Goal: Task Accomplishment & Management: Complete application form

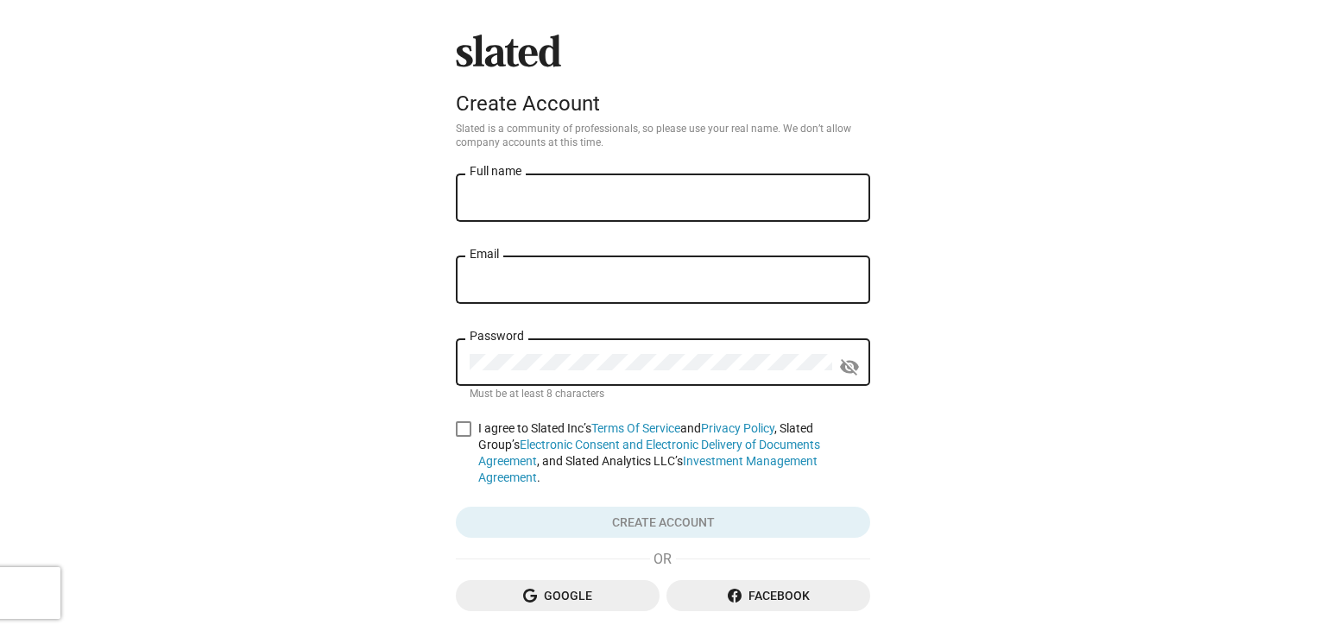
click at [463, 437] on span at bounding box center [464, 429] width 16 height 16
click at [463, 438] on input "I agree to Slated Inc’s Terms Of Service and Privacy Policy , Slated Group’s El…" at bounding box center [463, 437] width 1 height 1
checkbox input "true"
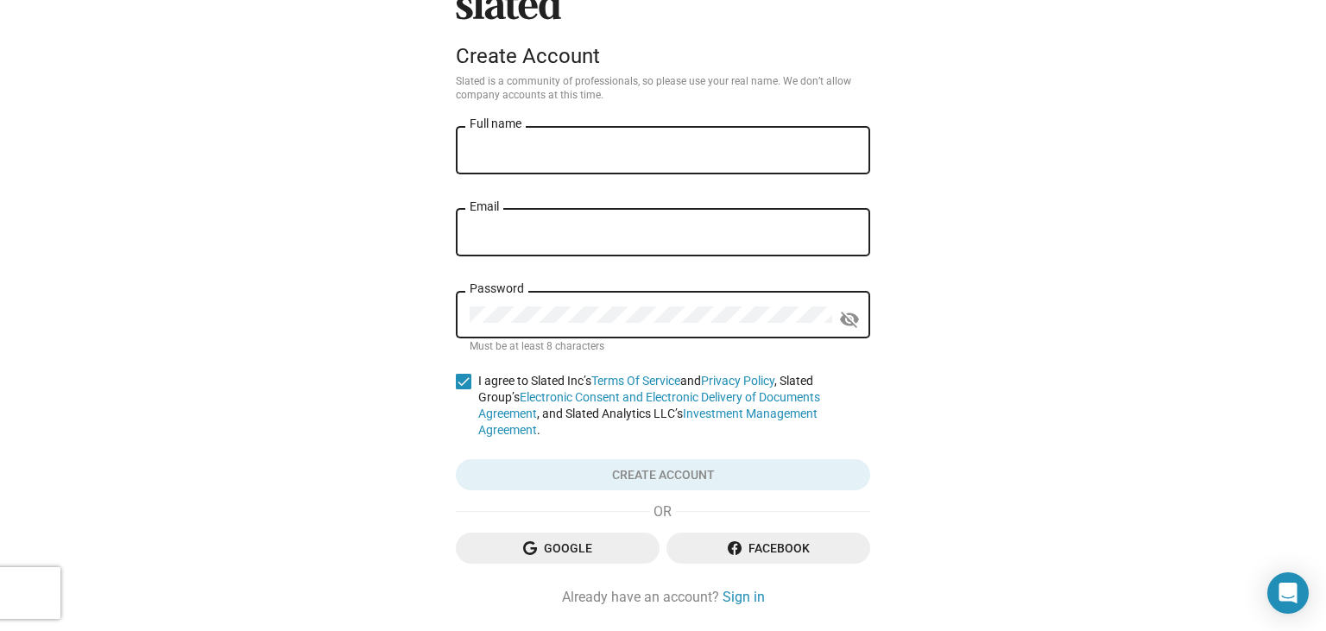
scroll to position [89, 0]
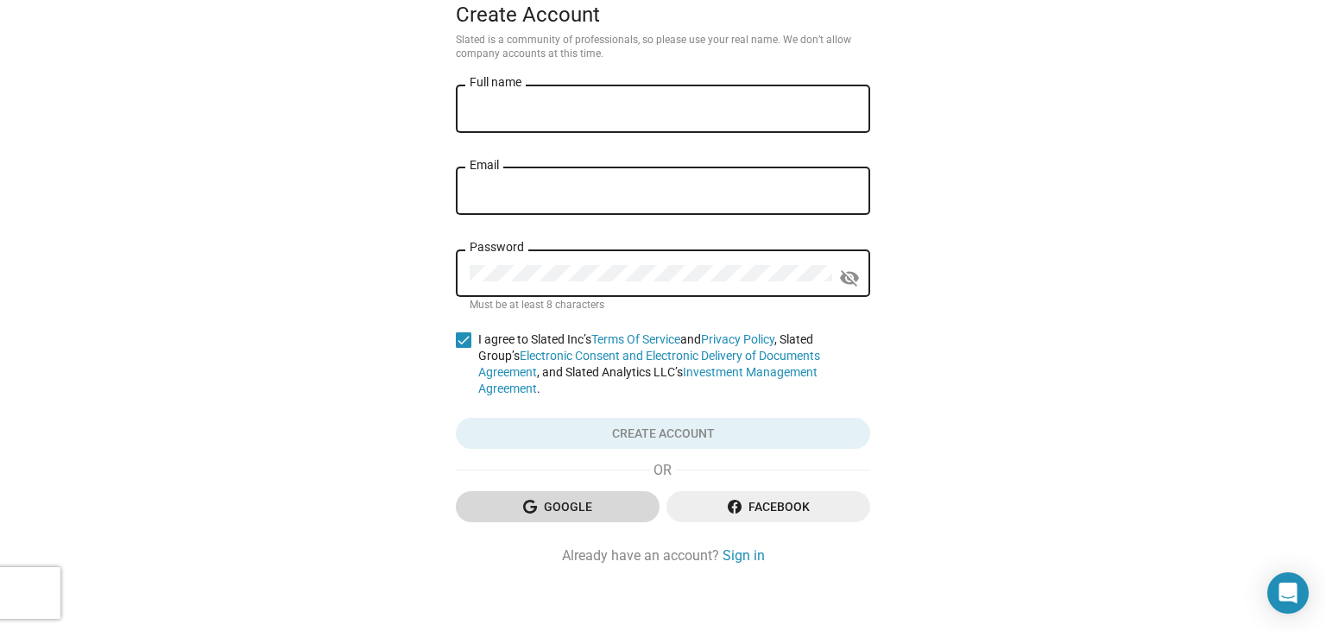
click at [505, 499] on span "Google" at bounding box center [558, 506] width 176 height 31
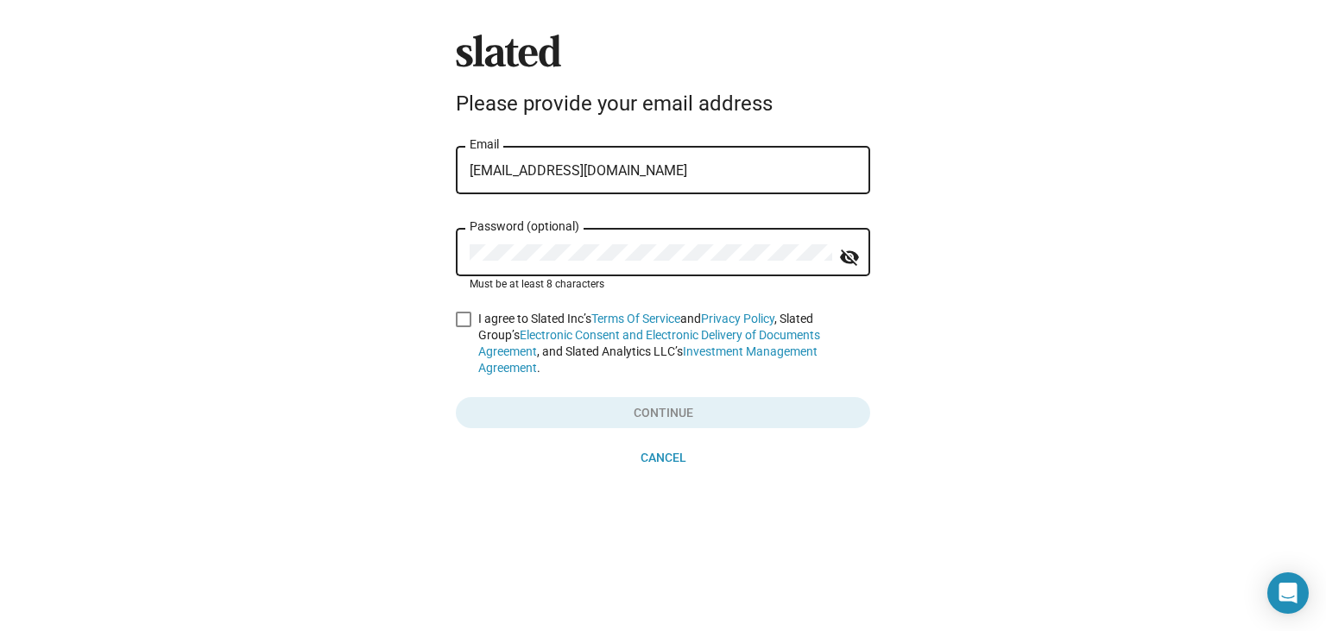
click at [853, 250] on mat-icon "visibility_off" at bounding box center [849, 257] width 21 height 27
click at [739, 289] on div at bounding box center [730, 285] width 252 height 14
click at [463, 327] on span at bounding box center [464, 320] width 16 height 16
click at [463, 328] on input "I agree to Slated Inc’s Terms Of Service and Privacy Policy , Slated Group’s El…" at bounding box center [463, 327] width 1 height 1
checkbox input "true"
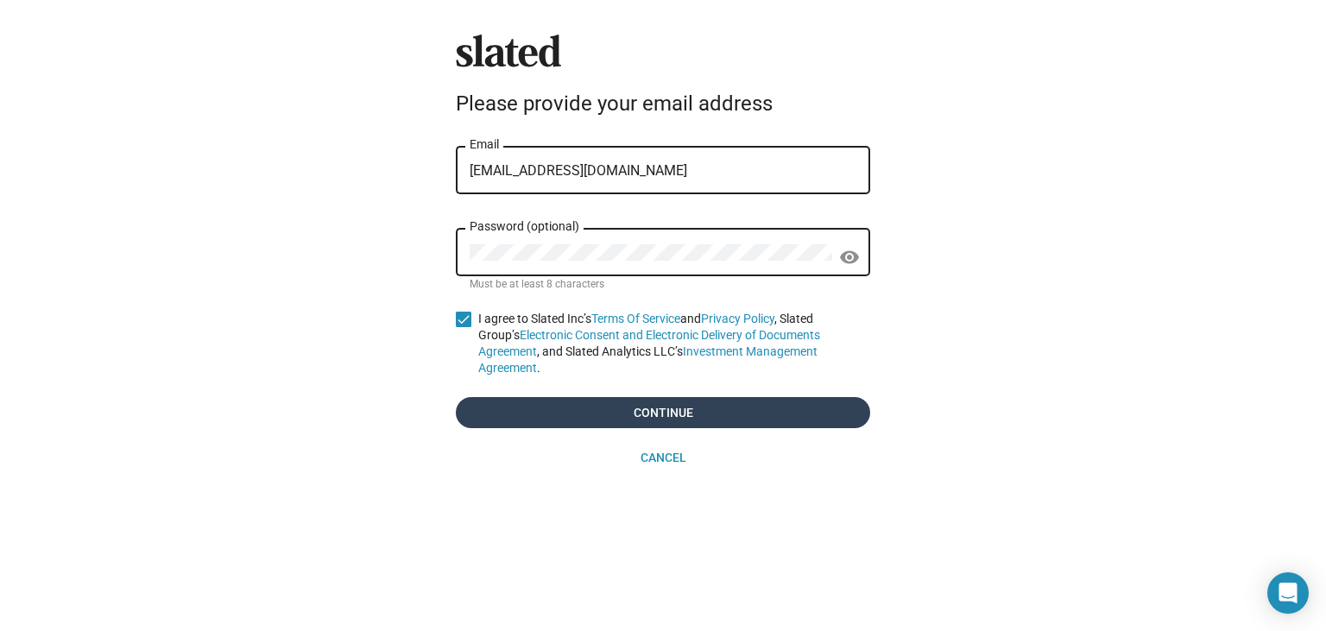
click at [529, 407] on span "Continue" at bounding box center [663, 412] width 387 height 31
